Goal: Information Seeking & Learning: Check status

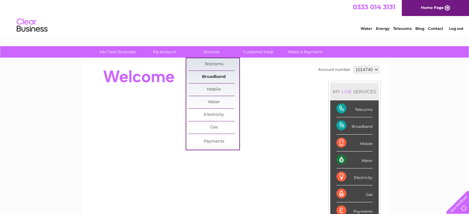
click at [218, 75] on link "Broadband" at bounding box center [213, 77] width 51 height 12
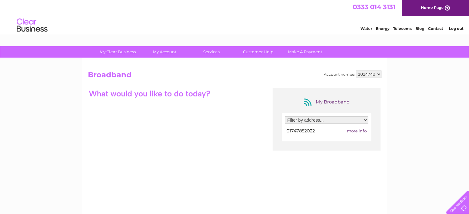
click at [365, 122] on select "Filter by address... Causeway Farm, Sherborne Causeway, Shaftesbusry, Dorset, S…" at bounding box center [326, 120] width 83 height 7
select select "1747188"
click at [285, 117] on select "Filter by address... Causeway Farm, Sherborne Causeway, Shaftesbusry, Dorset, S…" at bounding box center [326, 120] width 83 height 7
click at [357, 131] on div at bounding box center [326, 131] width 83 height 8
click at [358, 130] on span "more info" at bounding box center [357, 131] width 20 height 5
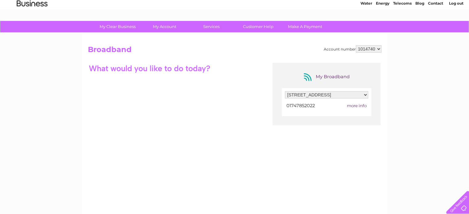
scroll to position [62, 0]
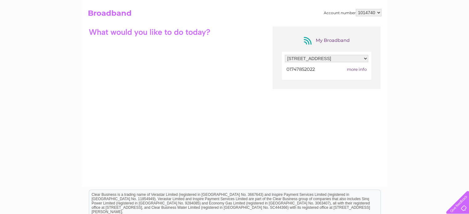
click at [356, 68] on span "more info" at bounding box center [357, 69] width 20 height 5
click at [361, 69] on span "more info" at bounding box center [357, 69] width 20 height 5
click at [354, 71] on span "more info" at bounding box center [357, 69] width 20 height 5
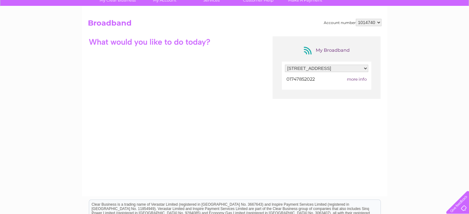
scroll to position [52, 0]
click at [329, 53] on div "My Broadband" at bounding box center [326, 51] width 49 height 10
click at [307, 49] on div "My Broadband" at bounding box center [326, 51] width 49 height 10
click at [359, 79] on span "more info" at bounding box center [357, 79] width 20 height 5
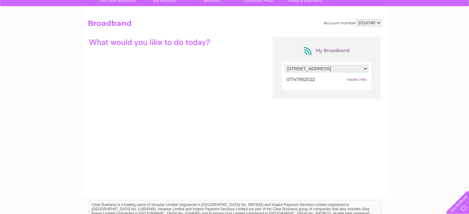
click at [357, 79] on span "more info" at bounding box center [357, 79] width 20 height 5
click at [356, 79] on span "more info" at bounding box center [357, 79] width 20 height 5
click at [350, 79] on span "more info" at bounding box center [357, 79] width 20 height 5
click at [361, 78] on span "more info" at bounding box center [357, 79] width 20 height 5
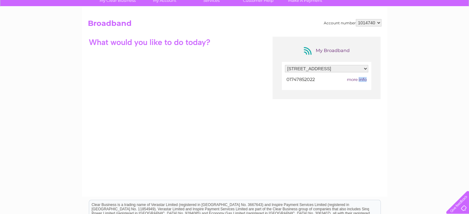
click at [361, 78] on span "more info" at bounding box center [357, 79] width 20 height 5
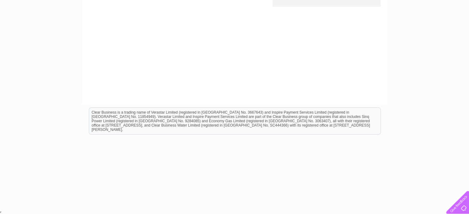
scroll to position [0, 0]
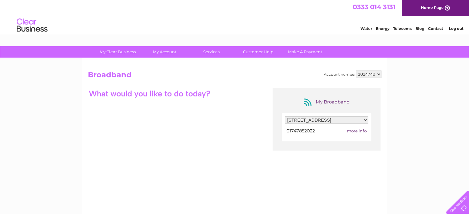
click at [331, 101] on div "My Broadband" at bounding box center [326, 102] width 49 height 10
click at [341, 119] on select "Filter by address... Causeway Farm, Sherborne Causeway, Shaftesbusry, Dorset, S…" at bounding box center [326, 120] width 83 height 7
click at [339, 101] on div "My Broadband" at bounding box center [326, 102] width 49 height 10
click at [356, 131] on span "more info" at bounding box center [357, 131] width 20 height 5
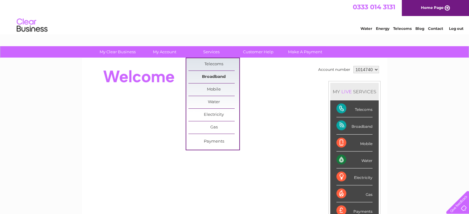
click at [216, 75] on link "Broadband" at bounding box center [213, 77] width 51 height 12
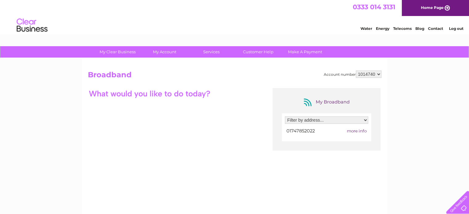
click at [365, 119] on select "Filter by address... [STREET_ADDRESS]" at bounding box center [326, 120] width 83 height 7
select select "1747188"
click at [285, 117] on select "Filter by address... [STREET_ADDRESS]" at bounding box center [326, 120] width 83 height 7
click at [211, 95] on div at bounding box center [149, 93] width 123 height 11
click at [355, 131] on span "more info" at bounding box center [357, 131] width 20 height 5
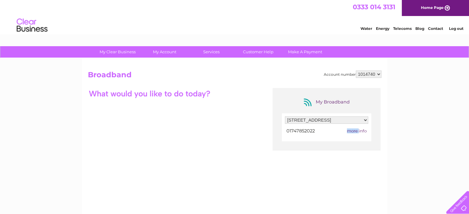
click at [355, 131] on span "more info" at bounding box center [357, 131] width 20 height 5
click at [361, 129] on span "more info" at bounding box center [357, 131] width 20 height 5
click at [264, 51] on link "Customer Help" at bounding box center [258, 51] width 51 height 11
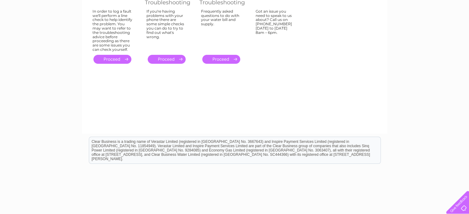
scroll to position [31, 0]
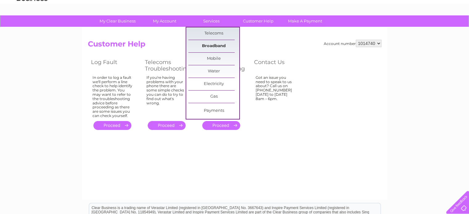
click at [213, 47] on link "Broadband" at bounding box center [213, 46] width 51 height 12
click at [215, 46] on link "Broadband" at bounding box center [213, 46] width 51 height 12
